Goal: Transaction & Acquisition: Register for event/course

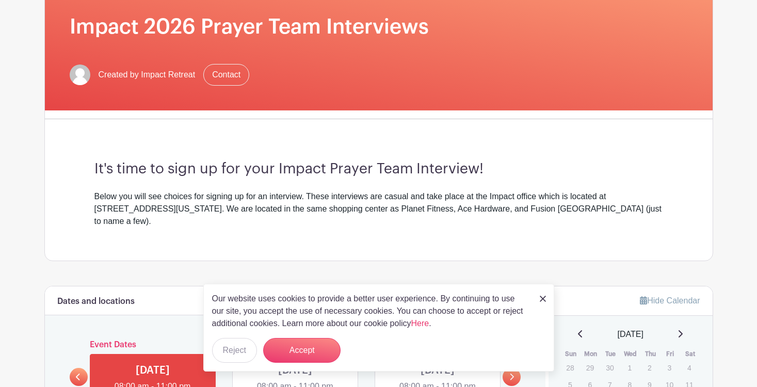
scroll to position [183, 0]
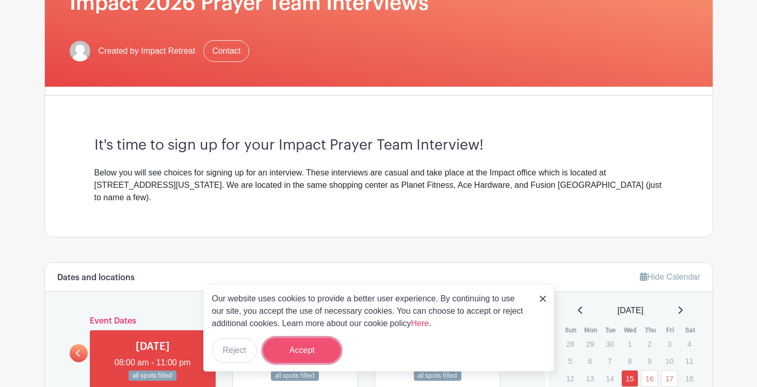
click at [312, 357] on button "Accept" at bounding box center [301, 350] width 77 height 25
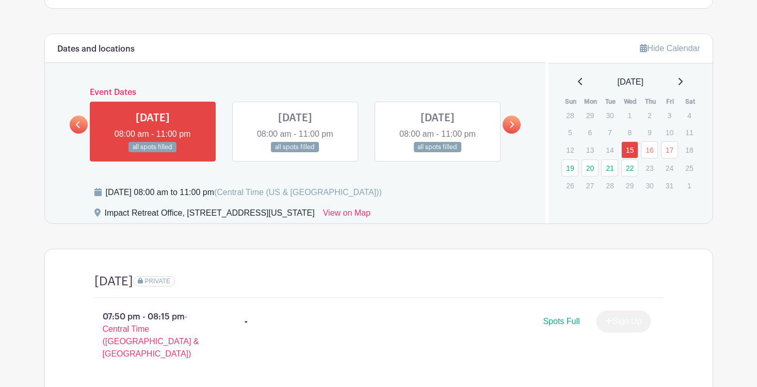
scroll to position [414, 0]
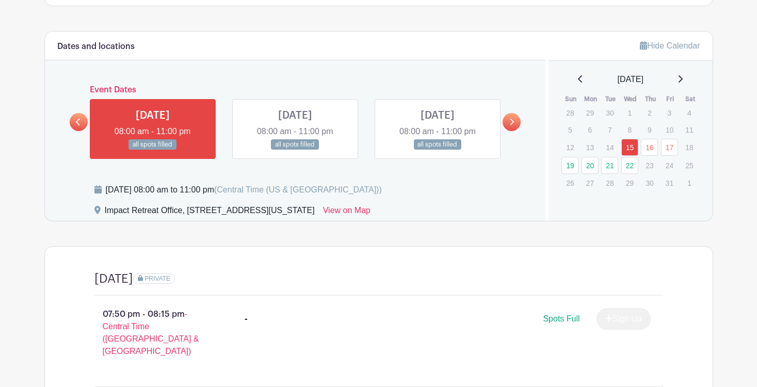
click at [512, 119] on icon at bounding box center [512, 122] width 4 height 7
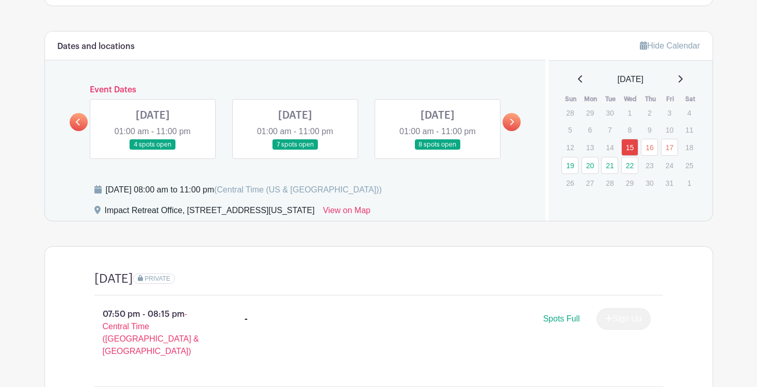
click at [81, 113] on link at bounding box center [79, 122] width 18 height 18
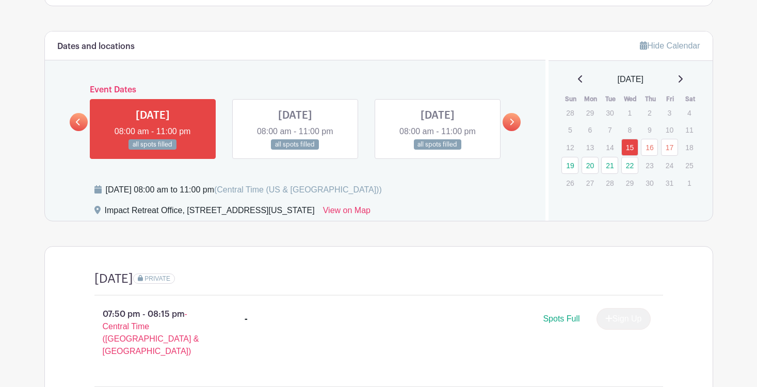
click at [513, 118] on icon at bounding box center [511, 122] width 5 height 8
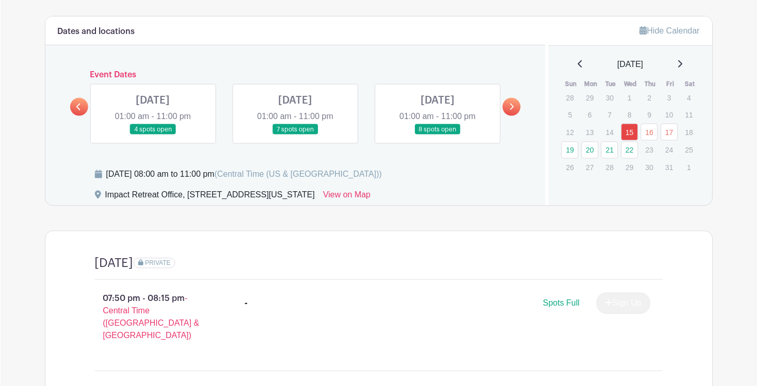
scroll to position [430, 0]
click at [511, 103] on icon at bounding box center [511, 107] width 5 height 8
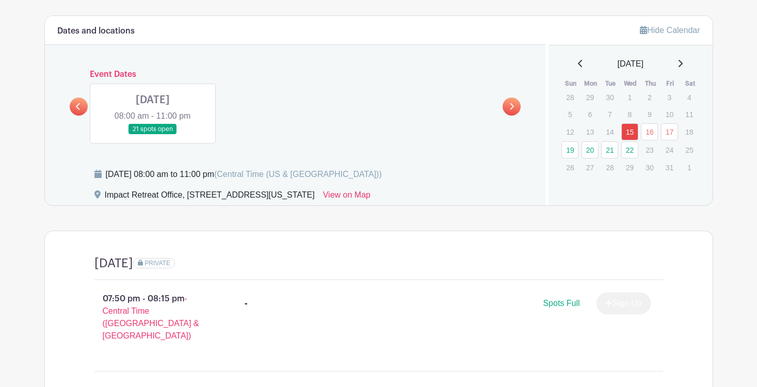
click at [74, 97] on link at bounding box center [79, 106] width 18 height 18
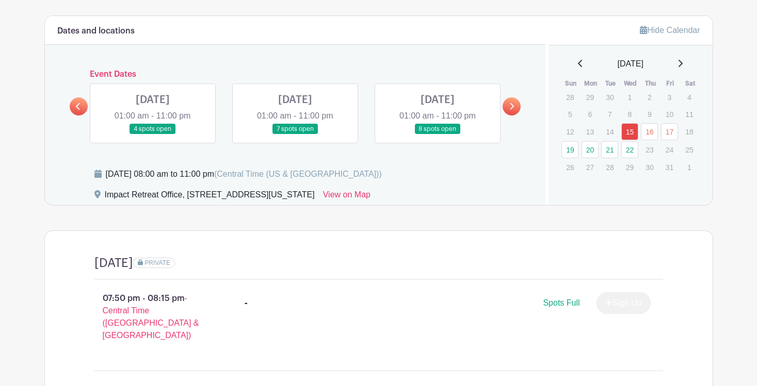
click at [84, 97] on link at bounding box center [79, 106] width 18 height 18
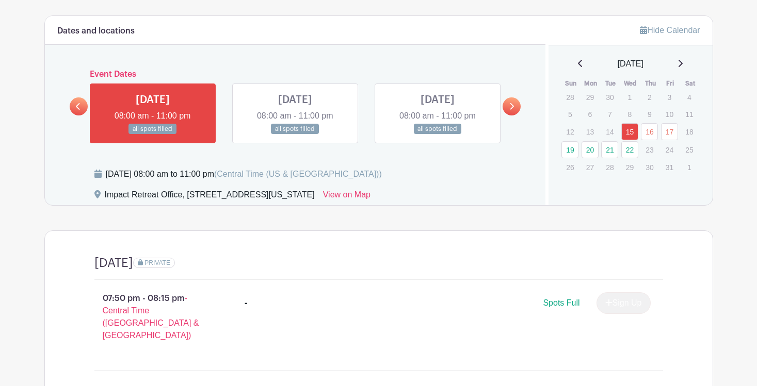
click at [512, 97] on link at bounding box center [511, 106] width 18 height 18
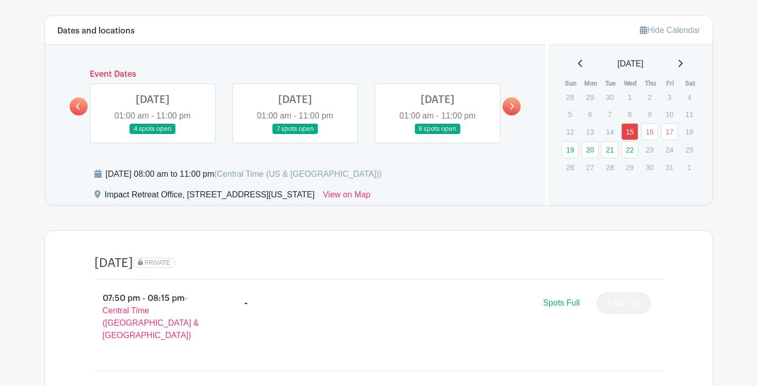
click at [295, 135] on link at bounding box center [295, 135] width 0 height 0
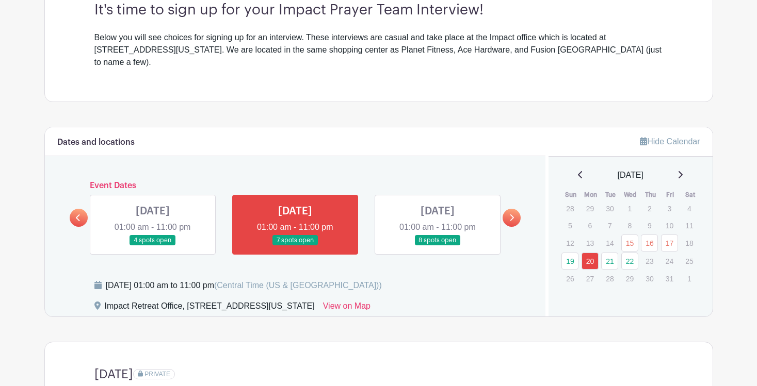
scroll to position [321, 0]
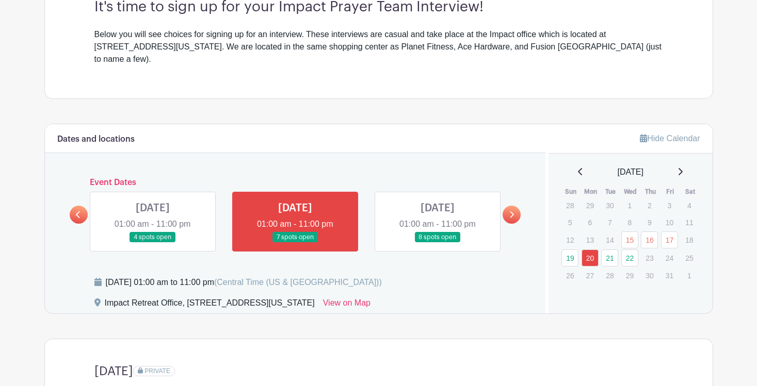
click at [437, 243] on link at bounding box center [437, 243] width 0 height 0
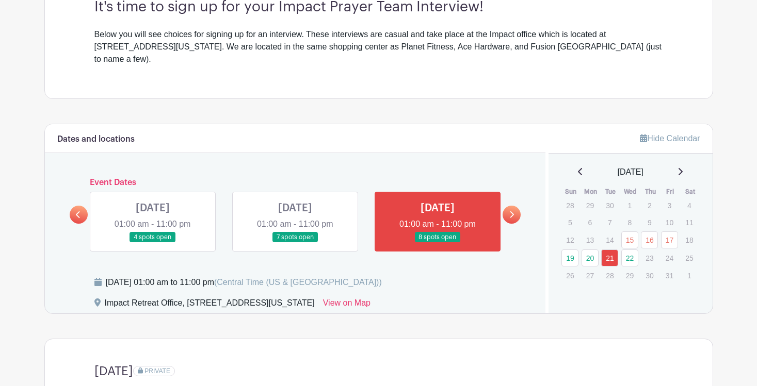
click at [295, 243] on link at bounding box center [295, 243] width 0 height 0
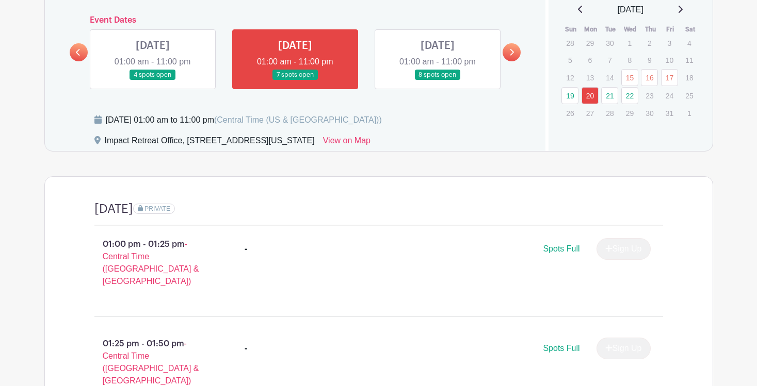
scroll to position [489, 0]
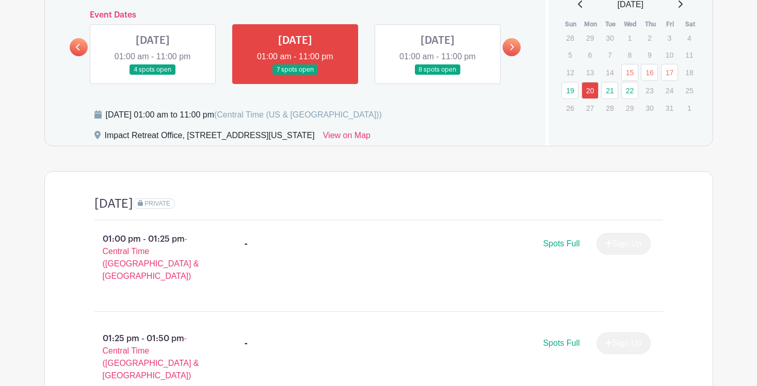
click at [437, 75] on link at bounding box center [437, 75] width 0 height 0
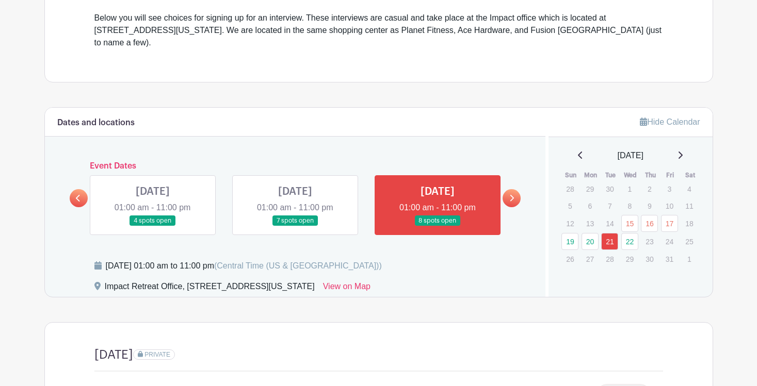
scroll to position [338, 0]
click at [623, 233] on link "22" at bounding box center [629, 241] width 17 height 17
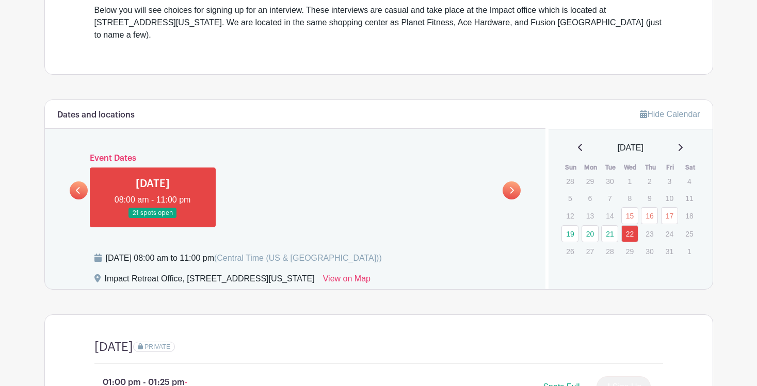
scroll to position [347, 0]
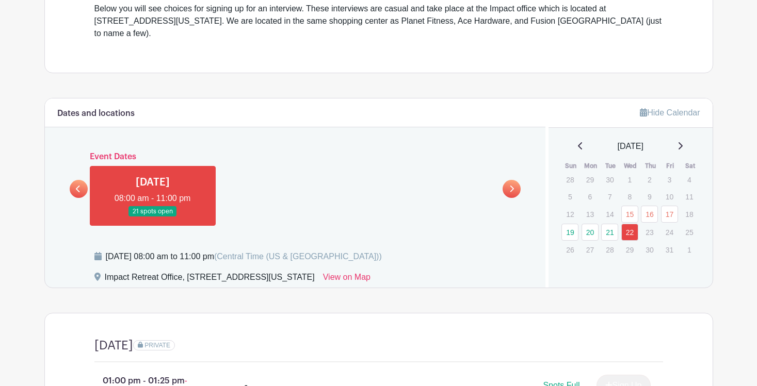
click at [81, 180] on link at bounding box center [79, 189] width 18 height 18
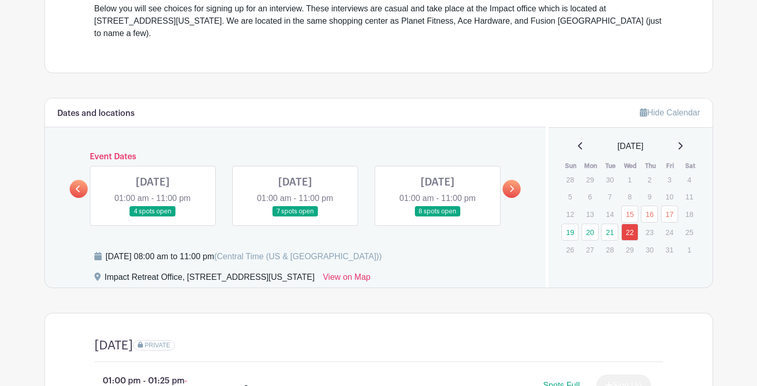
click at [295, 217] on link at bounding box center [295, 217] width 0 height 0
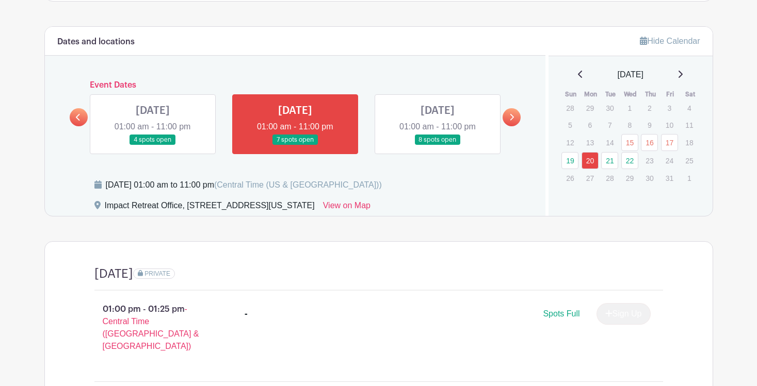
scroll to position [419, 0]
click at [437, 145] on link at bounding box center [437, 145] width 0 height 0
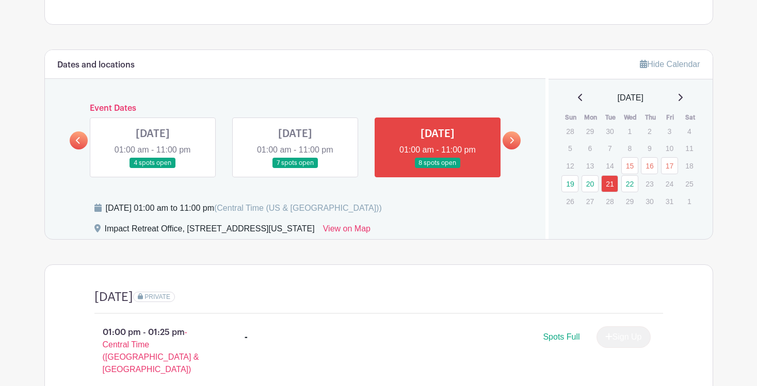
scroll to position [398, 0]
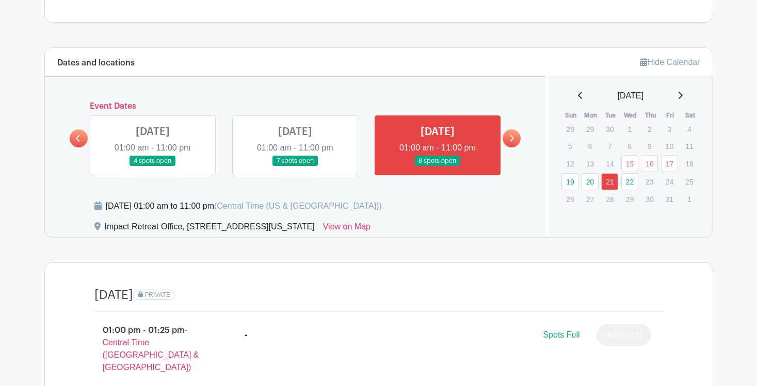
click at [509, 135] on icon at bounding box center [511, 139] width 5 height 8
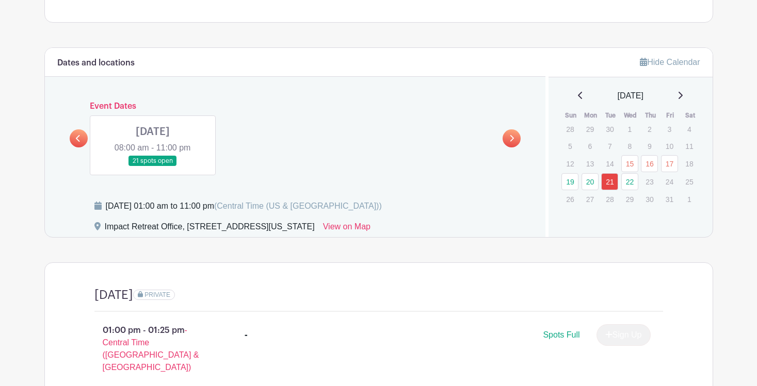
click at [153, 167] on link at bounding box center [153, 167] width 0 height 0
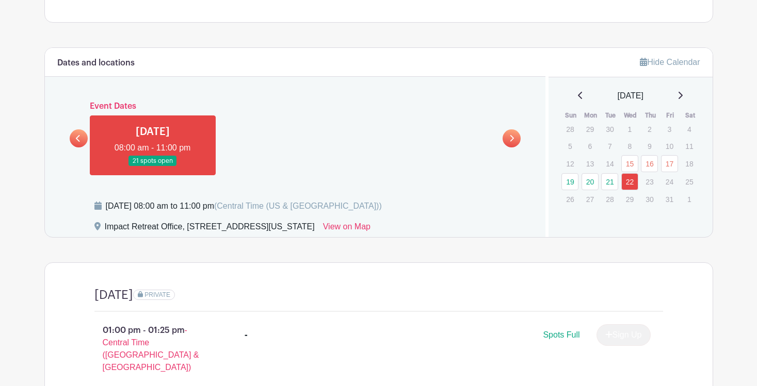
click at [153, 167] on link at bounding box center [153, 167] width 0 height 0
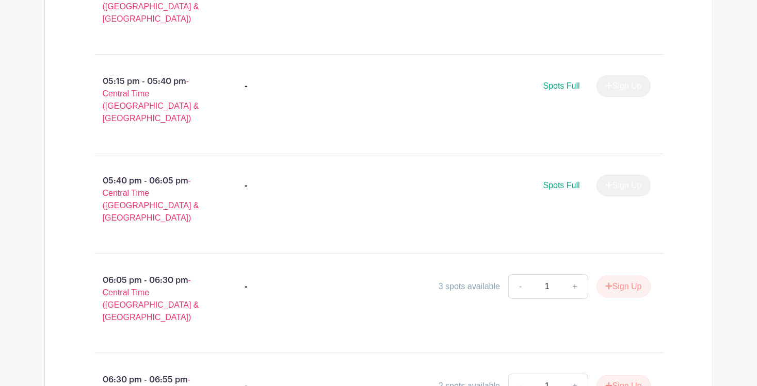
scroll to position [1538, 0]
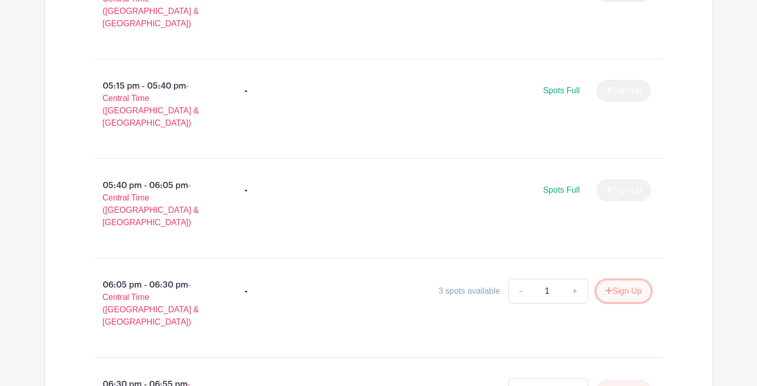
click at [613, 281] on button "Sign Up" at bounding box center [623, 292] width 54 height 22
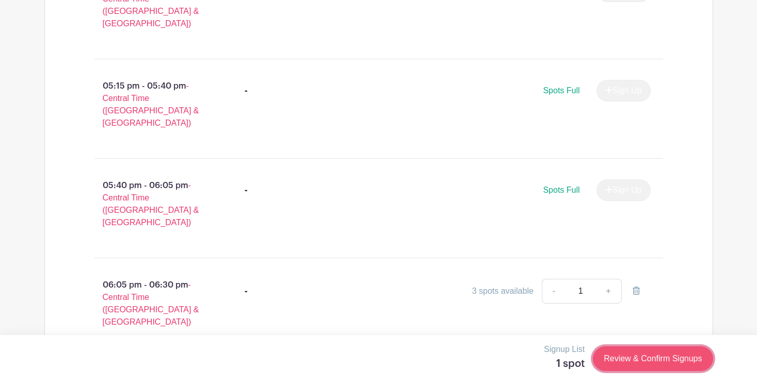
click at [620, 356] on link "Review & Confirm Signups" at bounding box center [653, 359] width 120 height 25
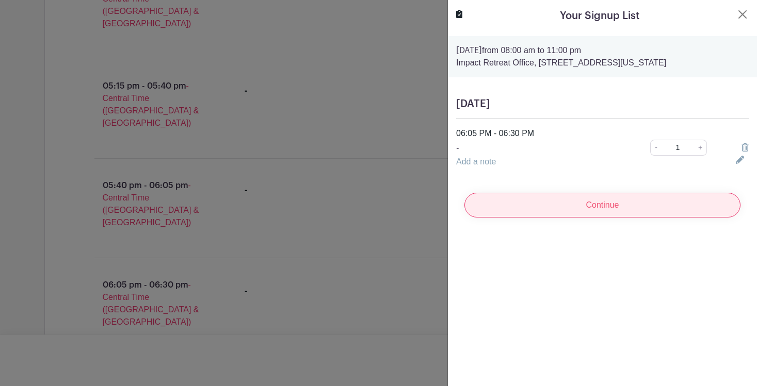
click at [524, 208] on input "Continue" at bounding box center [602, 205] width 276 height 25
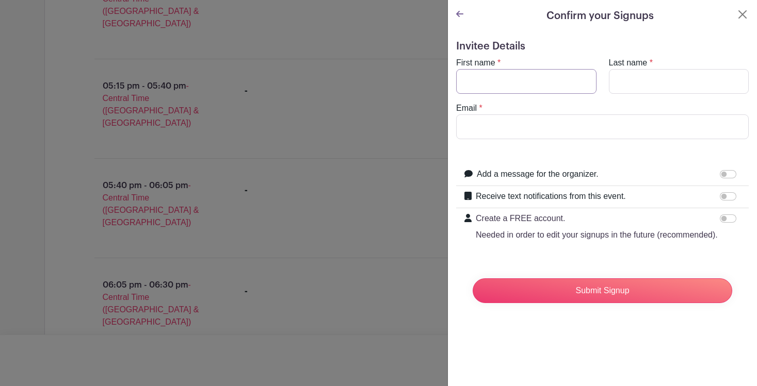
click at [517, 90] on input "First name" at bounding box center [526, 81] width 140 height 25
type input "Darby"
click at [652, 83] on input "Last name" at bounding box center [679, 81] width 140 height 25
type input "O'Hearn"
click at [607, 116] on input "Email" at bounding box center [602, 126] width 292 height 25
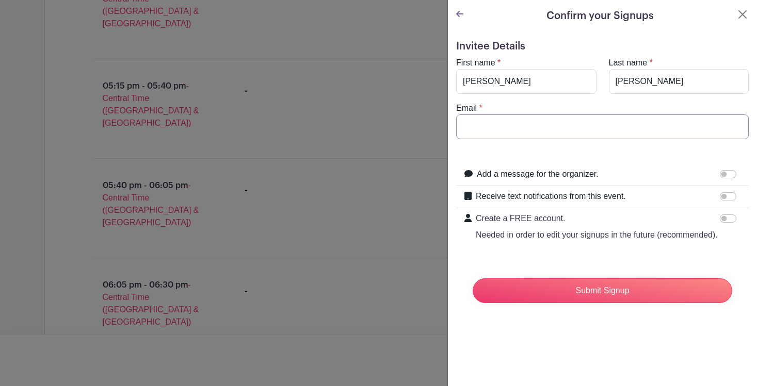
type input "darbyshayne@gmail.com"
click at [725, 194] on input "Receive text notifications from this event." at bounding box center [727, 196] width 17 height 8
checkbox input "true"
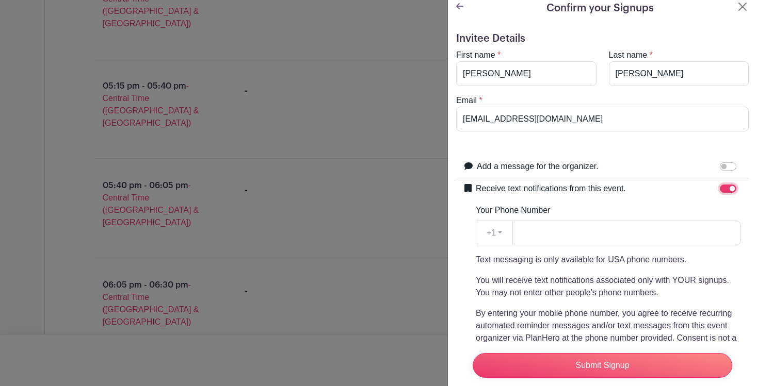
scroll to position [10, 0]
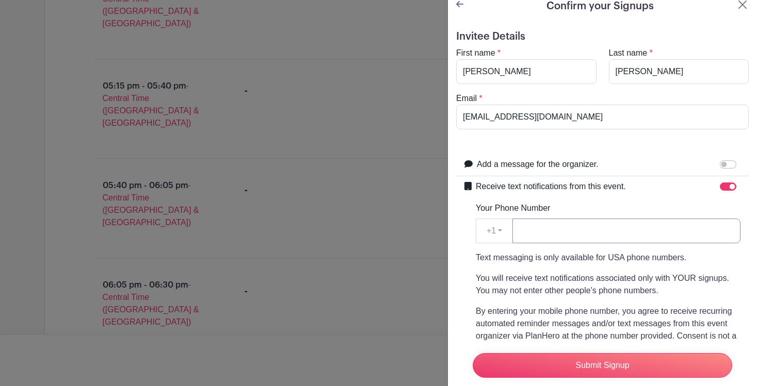
click at [602, 236] on input "Your Phone Number" at bounding box center [626, 231] width 228 height 25
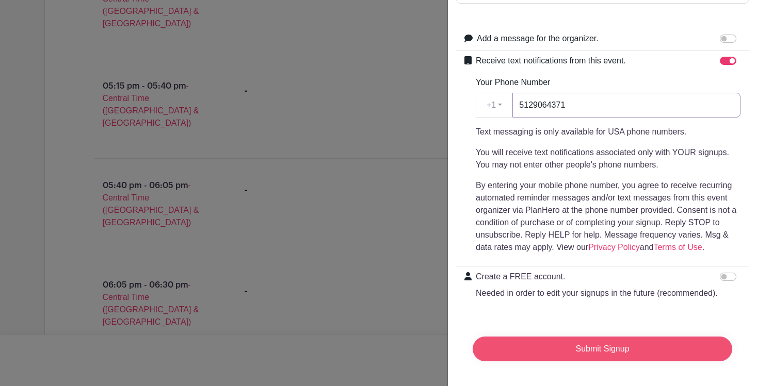
type input "5129064371"
click at [613, 351] on input "Submit Signup" at bounding box center [601, 349] width 259 height 25
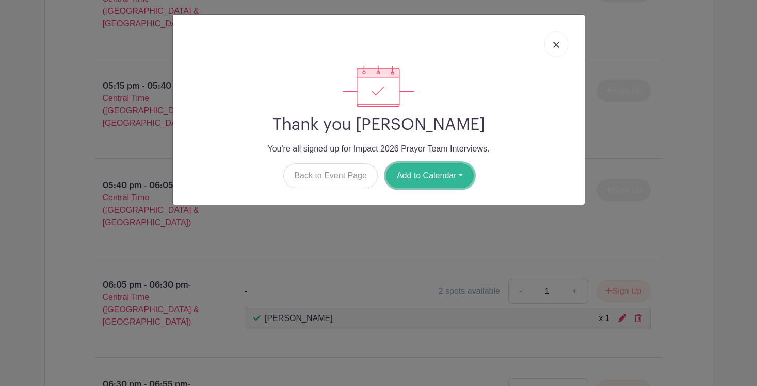
click at [448, 179] on button "Add to Calendar" at bounding box center [430, 175] width 88 height 25
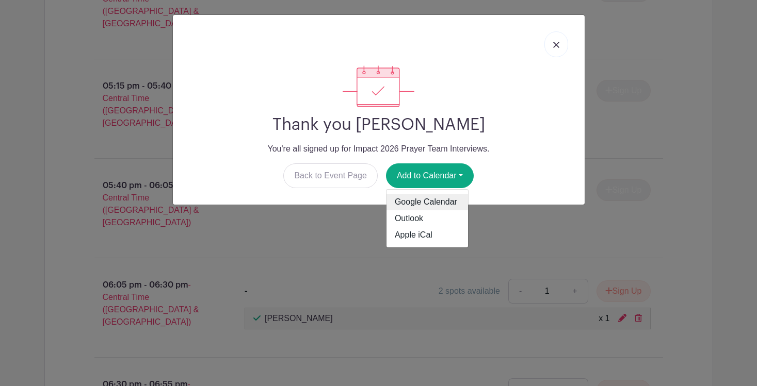
click at [437, 199] on link "Google Calendar" at bounding box center [426, 202] width 81 height 17
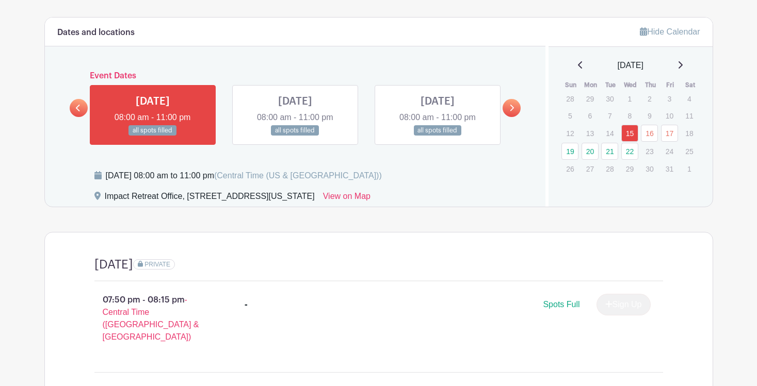
scroll to position [348, 0]
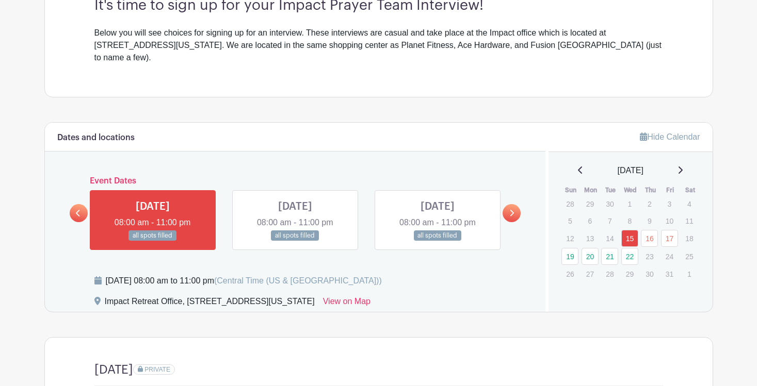
click at [512, 209] on icon at bounding box center [511, 213] width 5 height 8
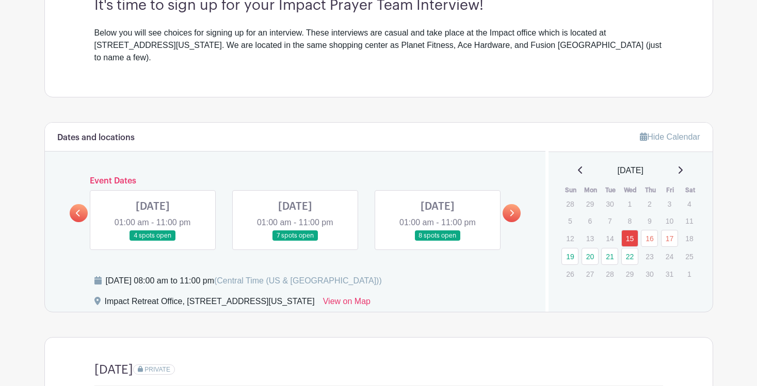
click at [437, 241] on link at bounding box center [437, 241] width 0 height 0
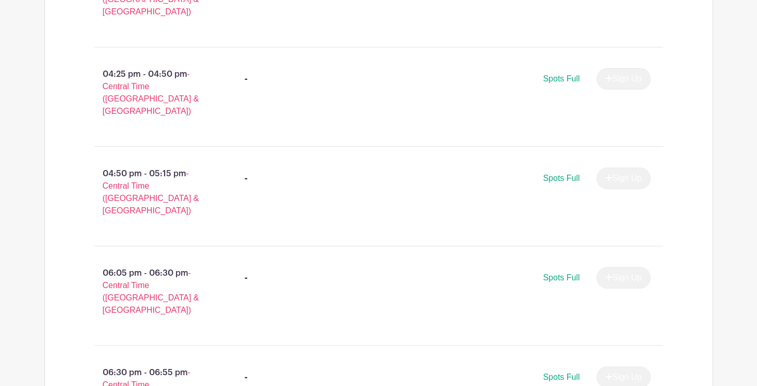
scroll to position [1485, 0]
